Goal: Information Seeking & Learning: Compare options

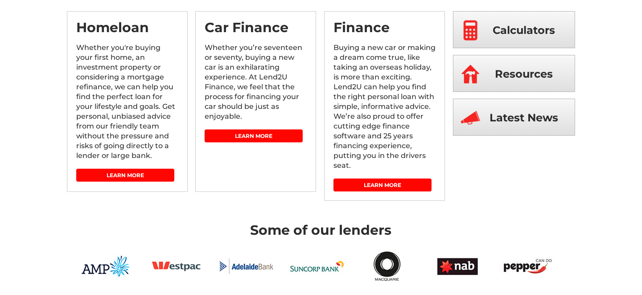
scroll to position [134, 0]
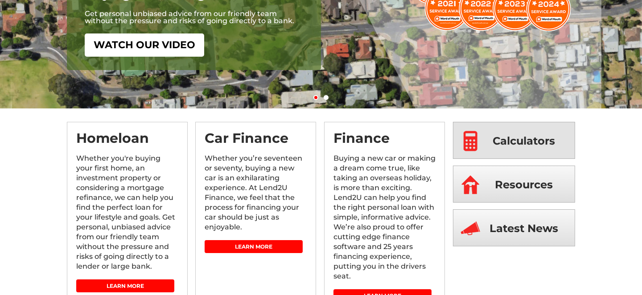
click at [467, 141] on img at bounding box center [470, 140] width 20 height 37
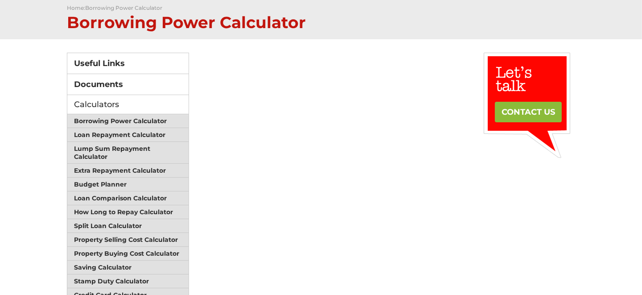
scroll to position [134, 0]
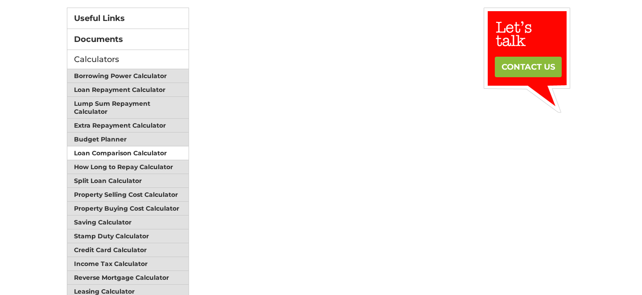
click at [104, 151] on link "Loan Comparison Calculator" at bounding box center [127, 153] width 121 height 14
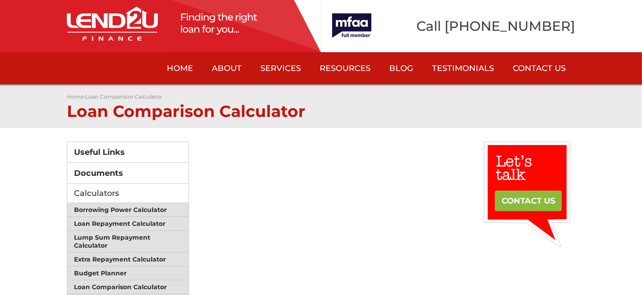
click at [185, 67] on link "Home" at bounding box center [179, 68] width 45 height 32
